Goal: Task Accomplishment & Management: Manage account settings

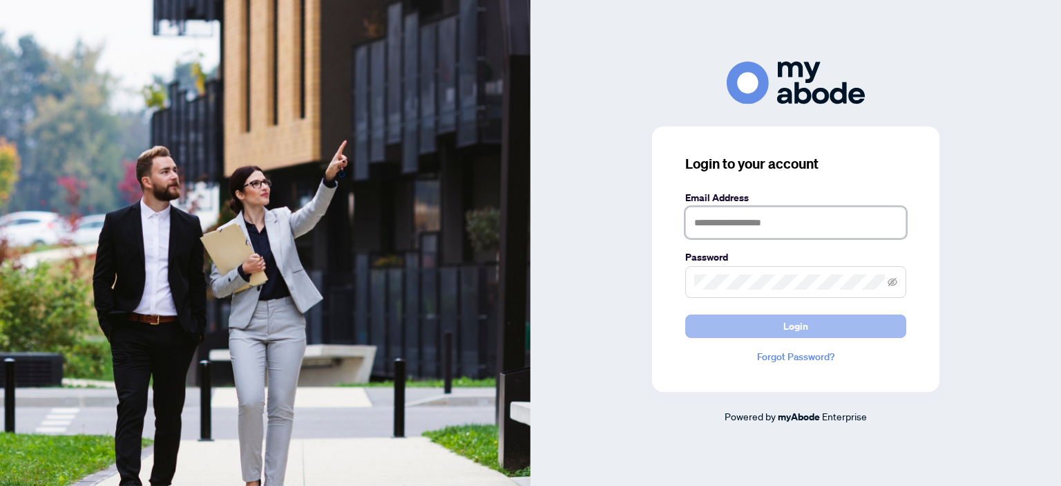
type input "**********"
click at [760, 327] on button "Login" at bounding box center [796, 325] width 221 height 23
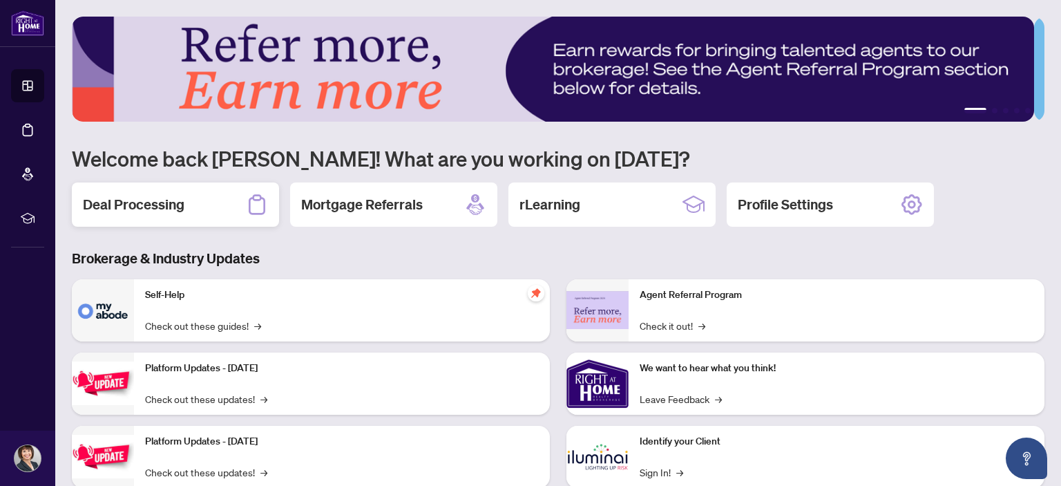
click at [169, 219] on div "Deal Processing" at bounding box center [175, 204] width 207 height 44
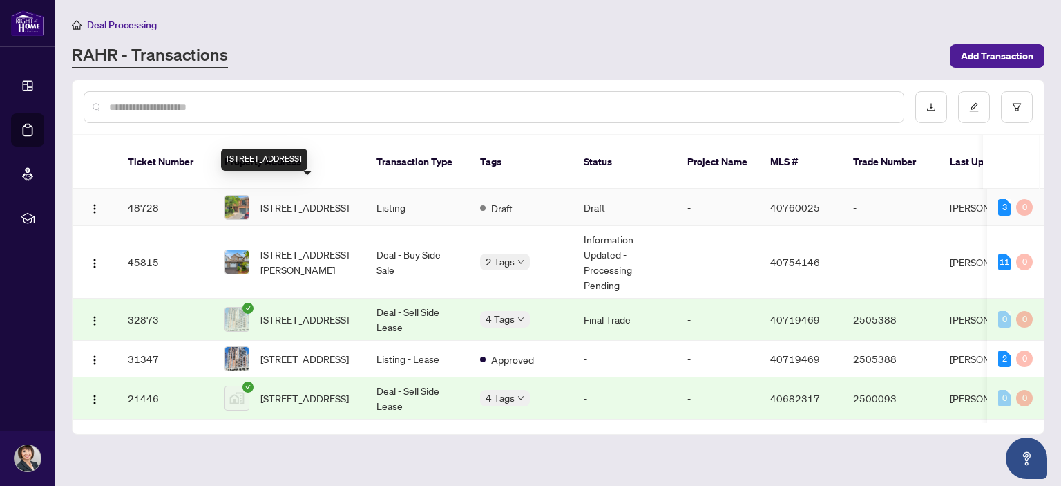
click at [303, 200] on span "[STREET_ADDRESS]" at bounding box center [305, 207] width 88 height 15
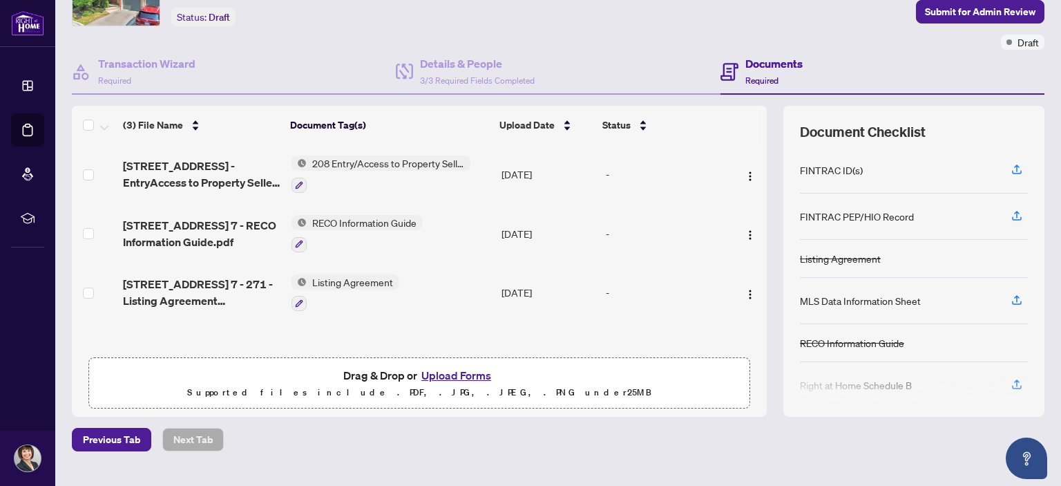
scroll to position [86, 0]
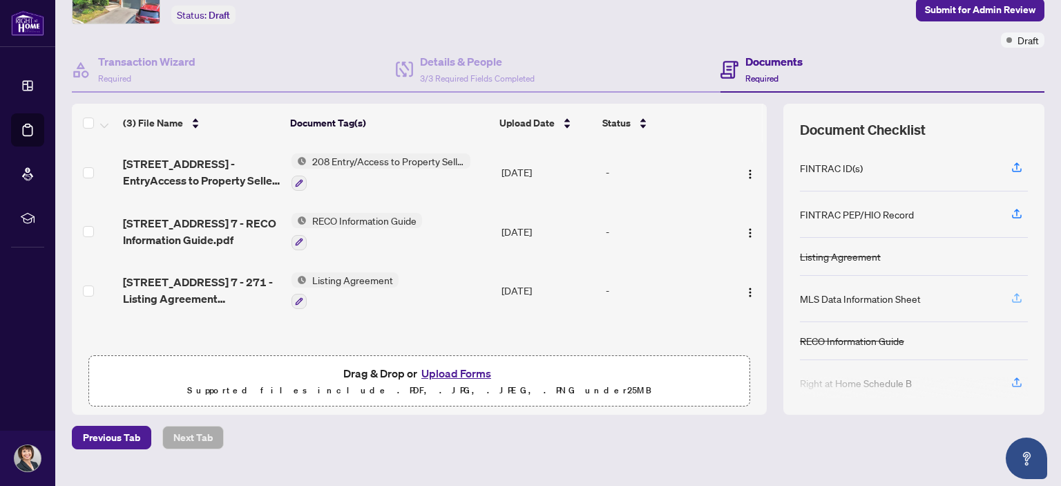
click at [1012, 299] on icon "button" at bounding box center [1017, 300] width 10 height 3
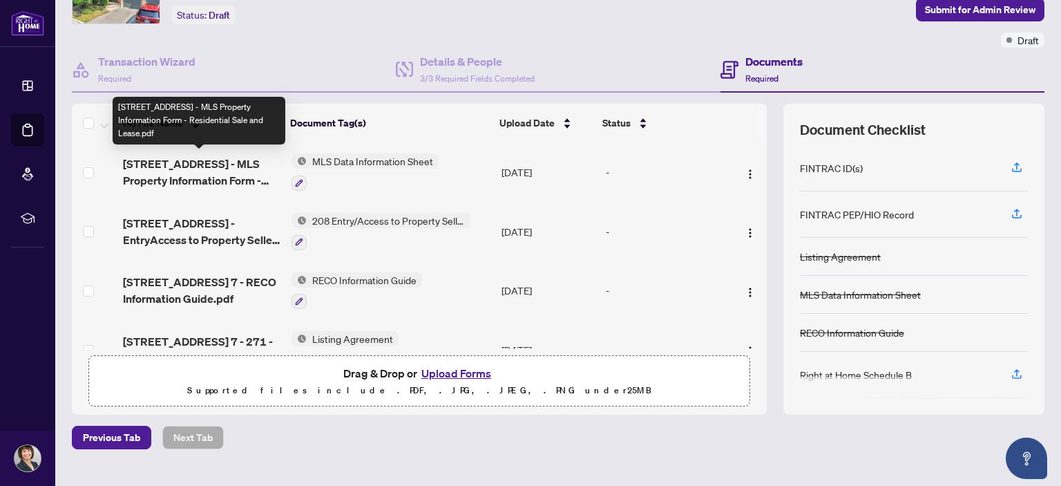
click at [225, 169] on span "[STREET_ADDRESS] - MLS Property Information Form - Residential Sale and Lease.p…" at bounding box center [201, 171] width 157 height 33
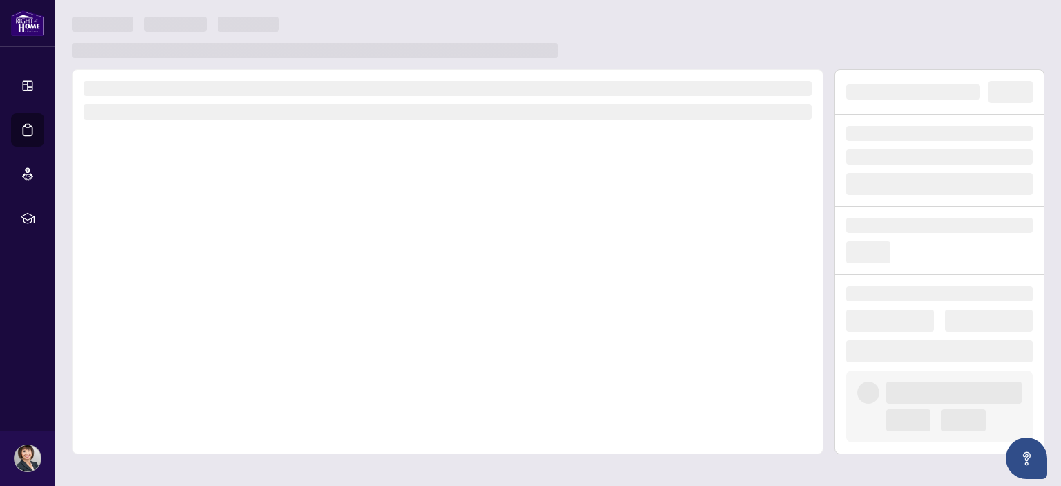
click at [225, 169] on div at bounding box center [448, 261] width 752 height 385
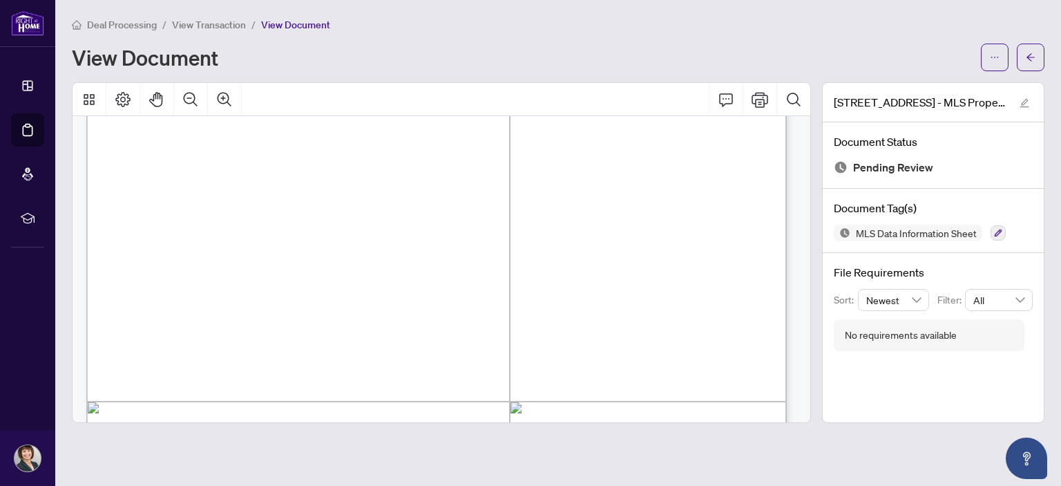
scroll to position [9004, 0]
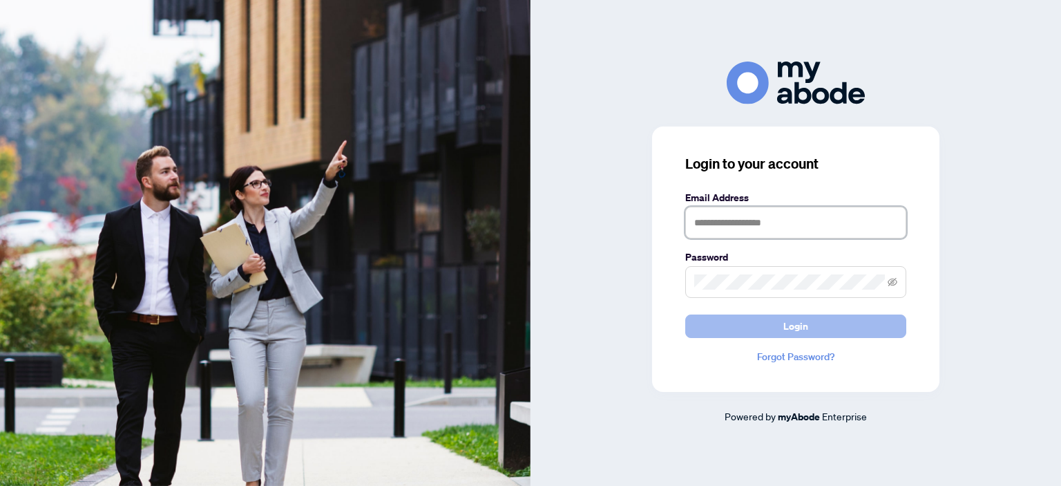
type input "**********"
click at [799, 328] on span "Login" at bounding box center [796, 326] width 25 height 22
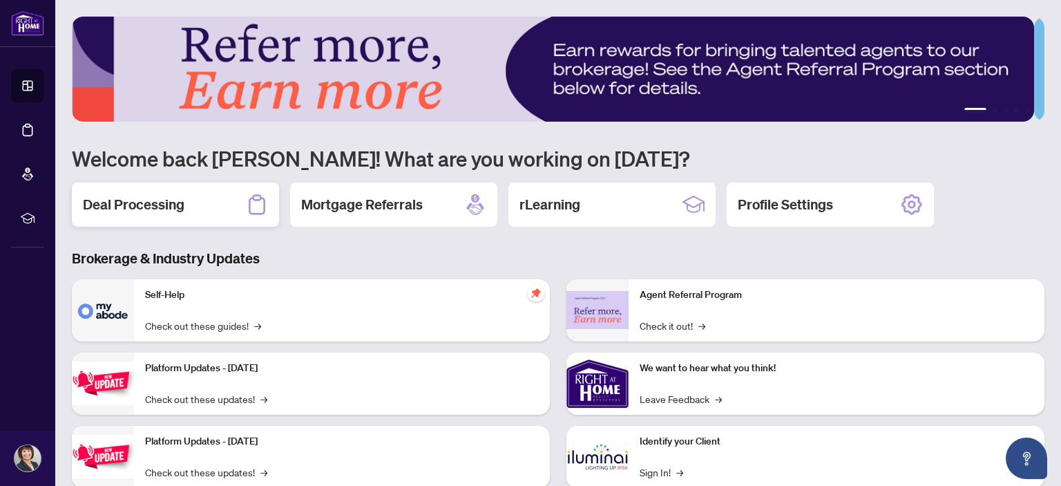
click at [151, 202] on h2 "Deal Processing" at bounding box center [134, 204] width 102 height 19
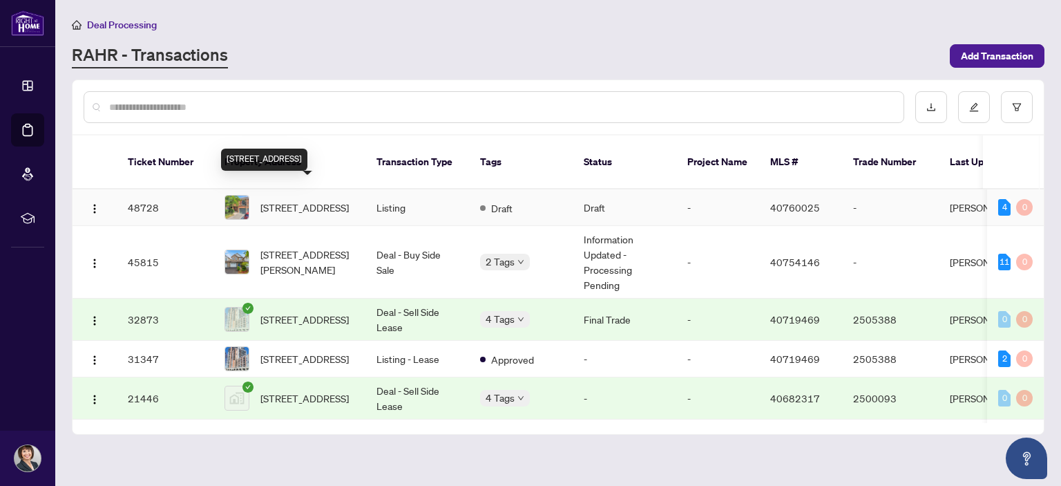
click at [305, 200] on span "7-1205 Lamb's Court, Burlington, ON L7S 2G4, Canada" at bounding box center [305, 207] width 88 height 15
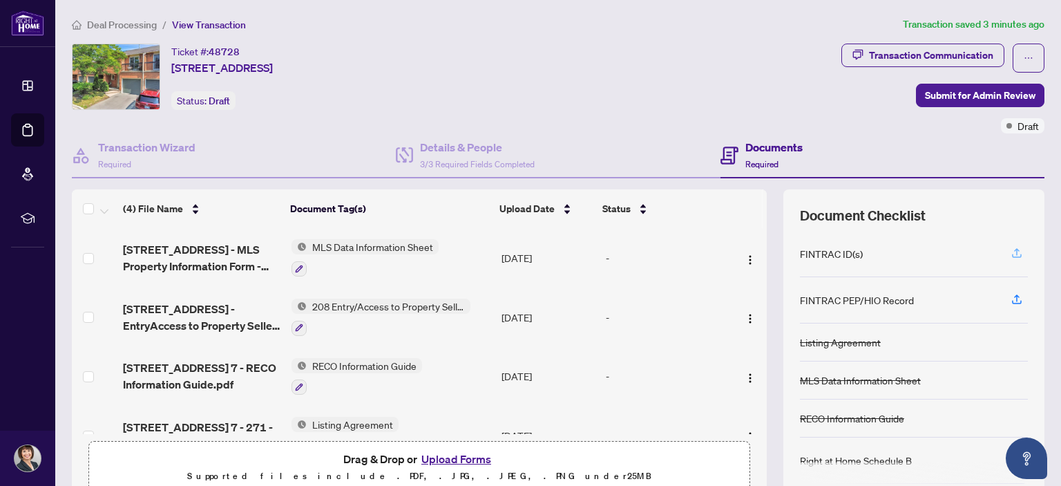
click at [1014, 248] on icon "button" at bounding box center [1017, 251] width 6 height 7
